Goal: Find specific page/section: Find specific page/section

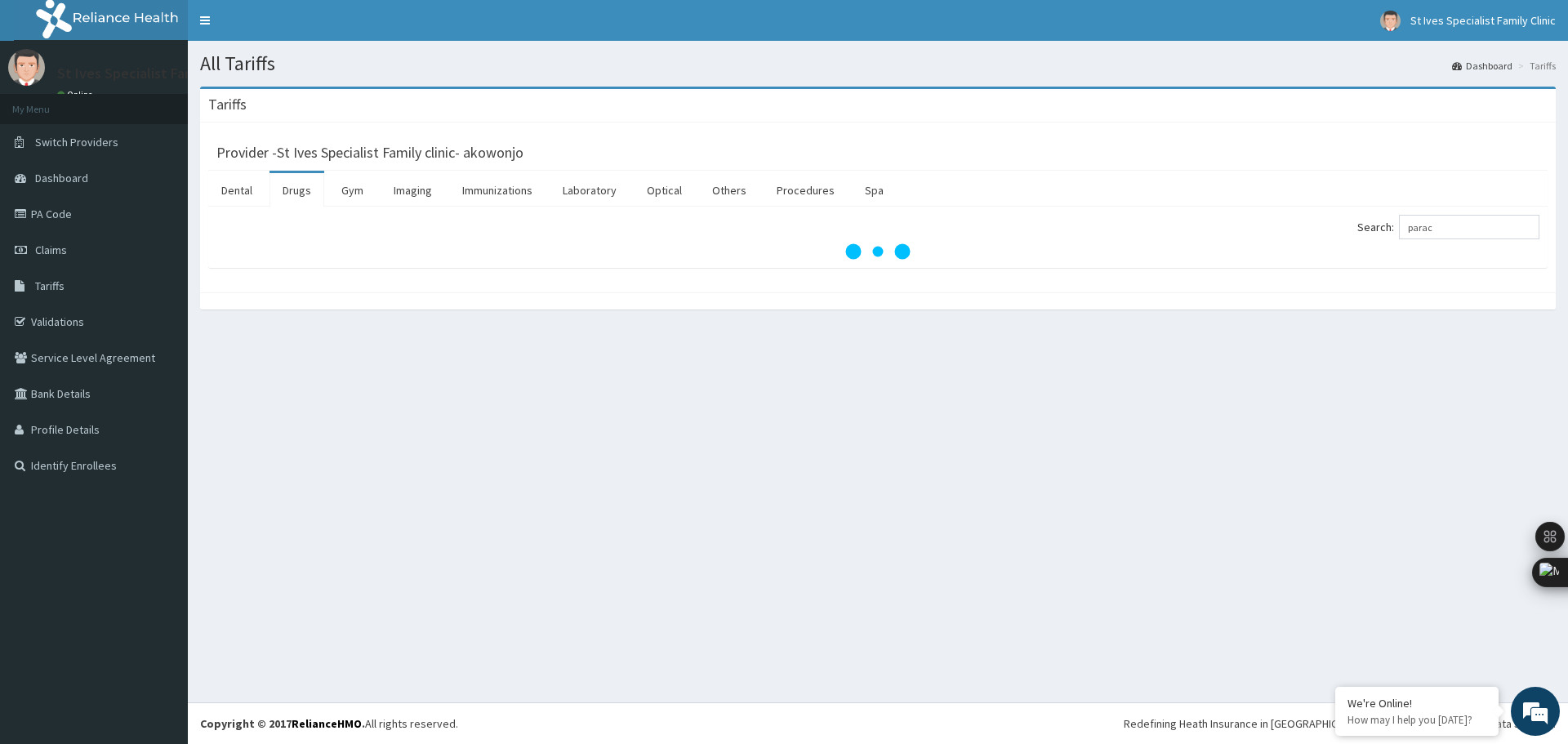
type input "parace"
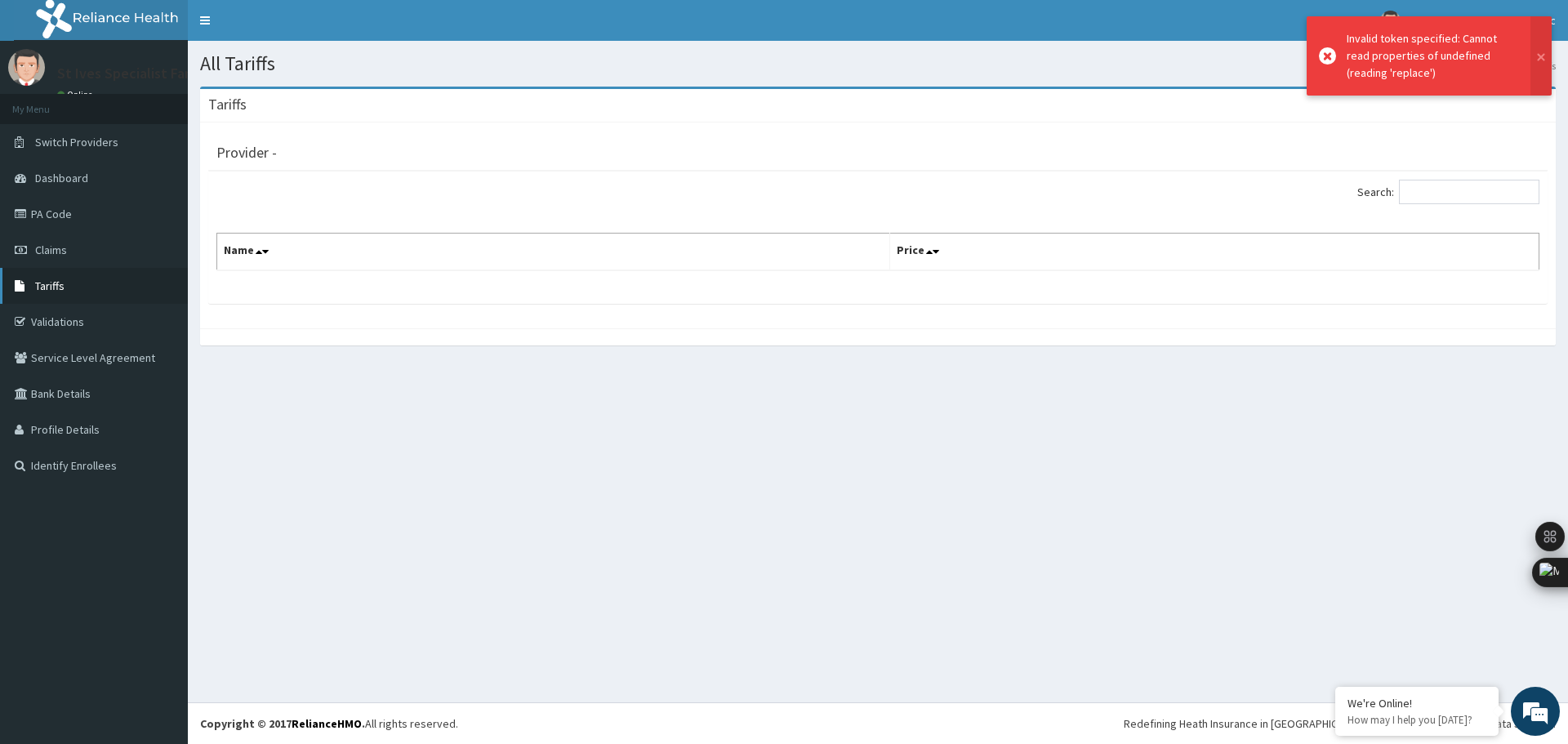
click at [97, 275] on link "Tariffs" at bounding box center [94, 285] width 188 height 36
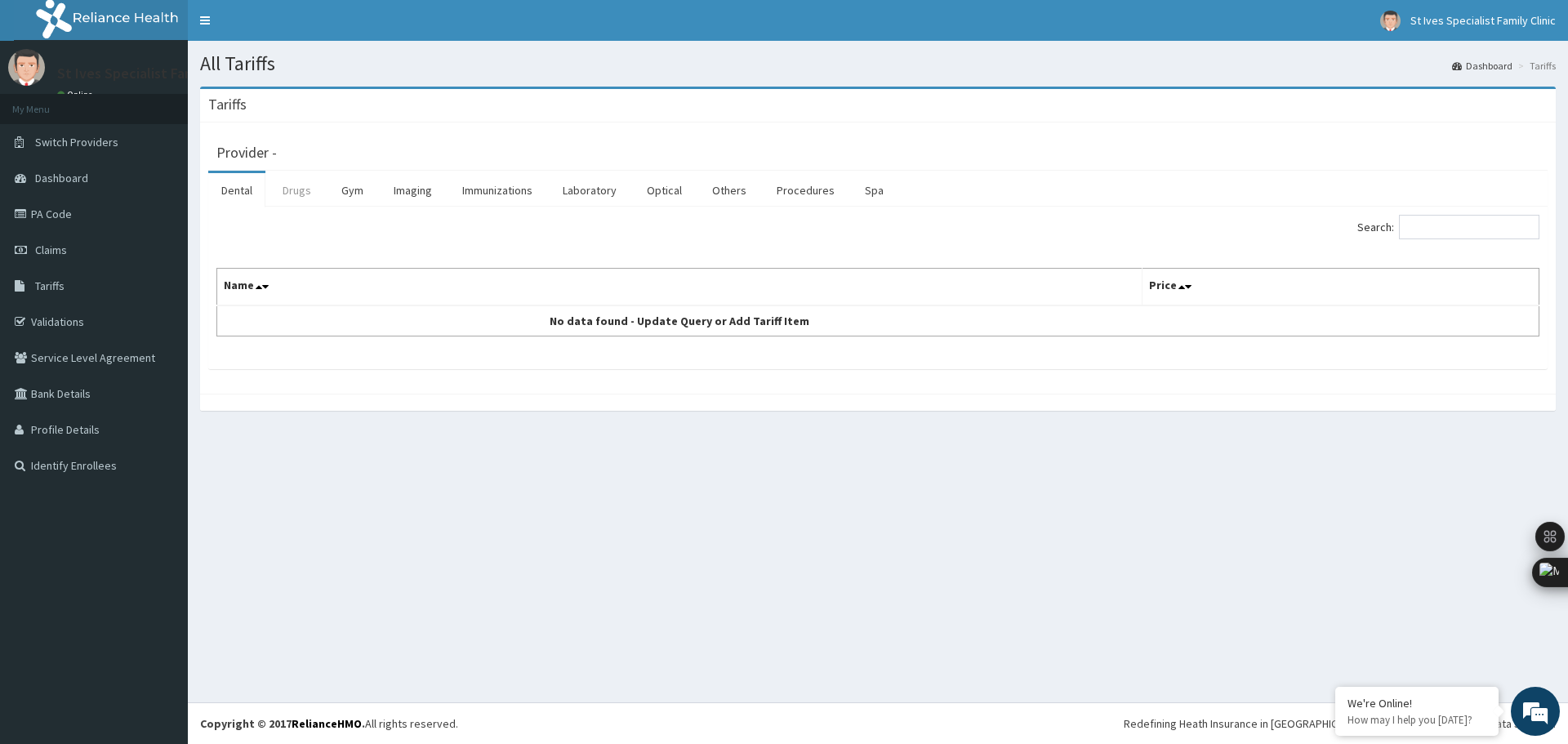
click at [302, 187] on link "Drugs" at bounding box center [296, 190] width 55 height 34
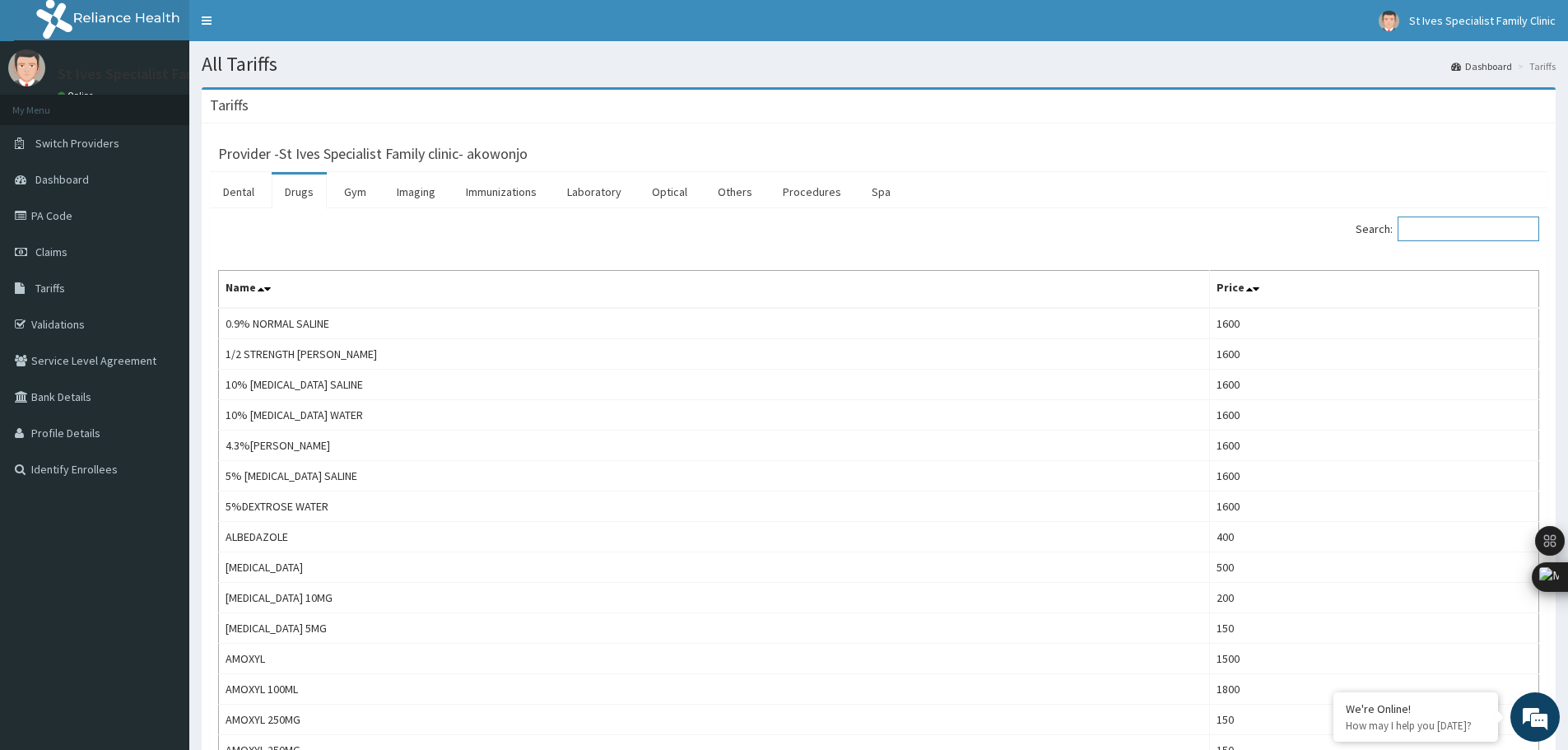
click at [1437, 226] on input "Search:" at bounding box center [1468, 229] width 142 height 25
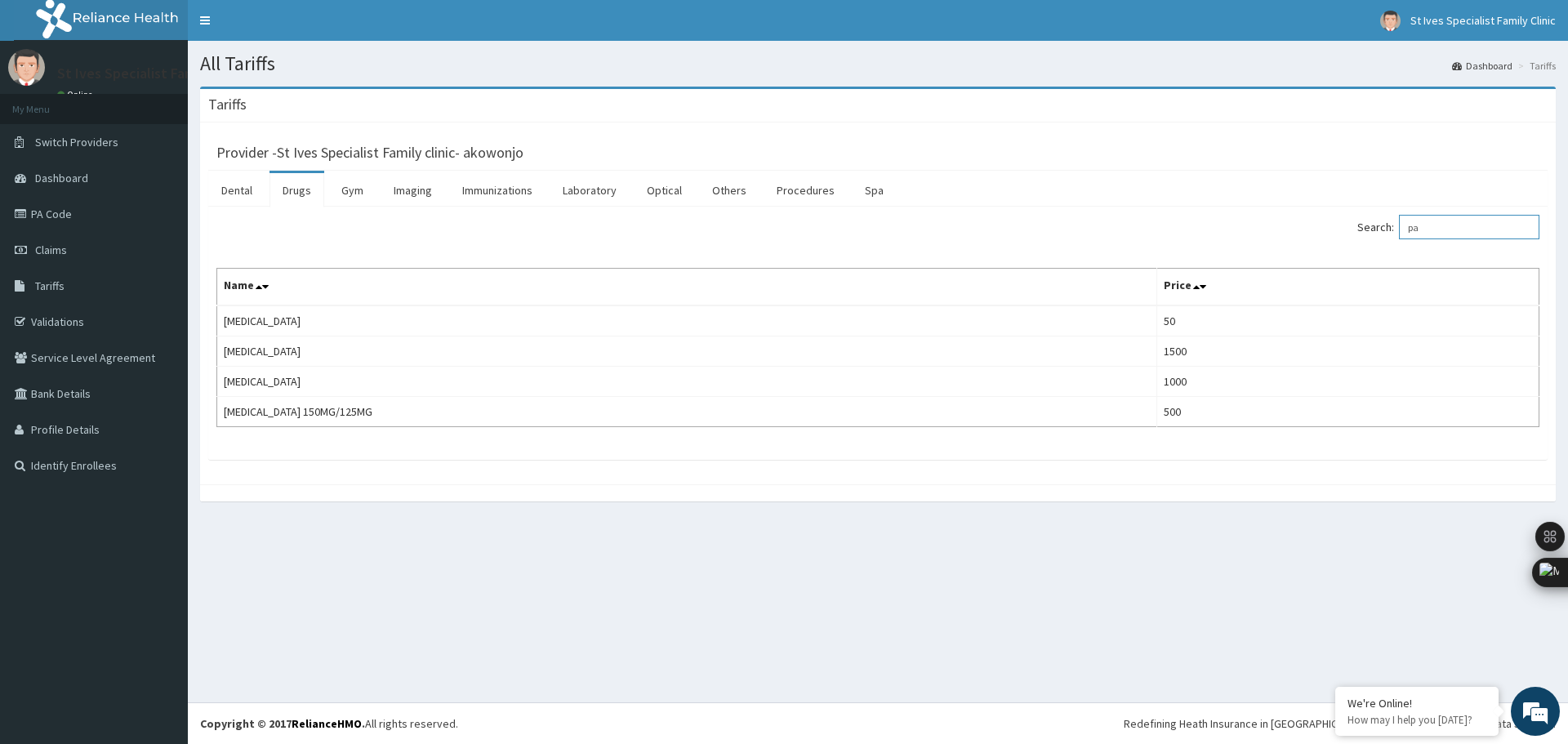
type input "p"
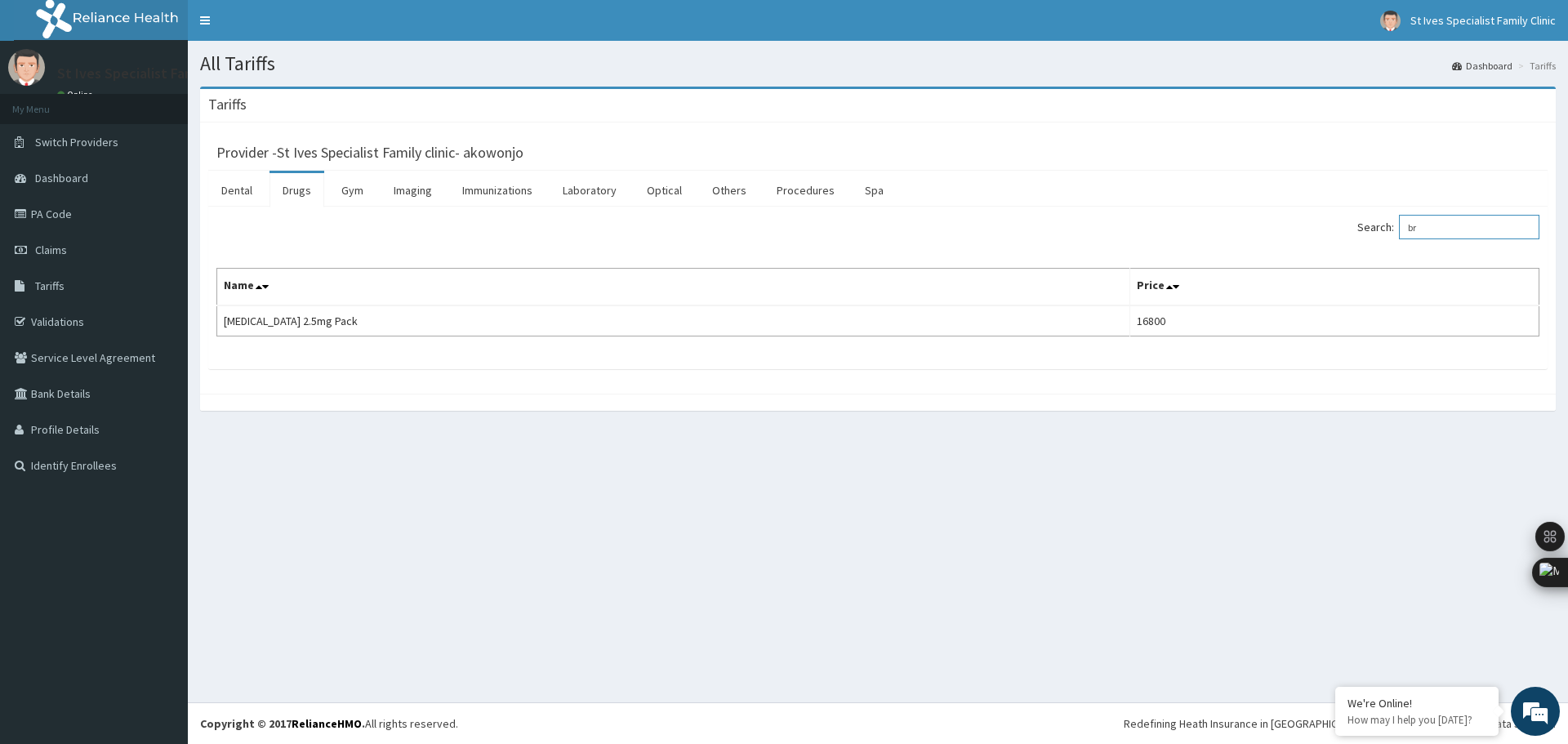
type input "b"
type input "lexo"
